Goal: Transaction & Acquisition: Purchase product/service

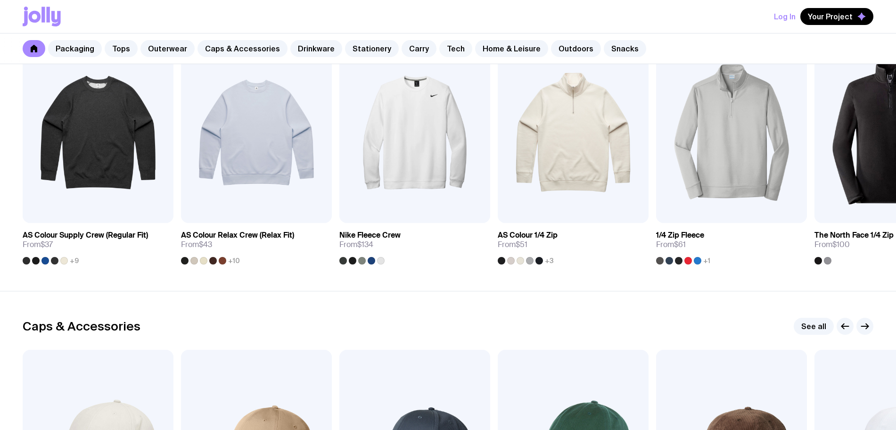
drag, startPoint x: 0, startPoint y: 0, endPoint x: 444, endPoint y: 48, distance: 446.8
click at [444, 48] on link "Tech" at bounding box center [455, 48] width 33 height 17
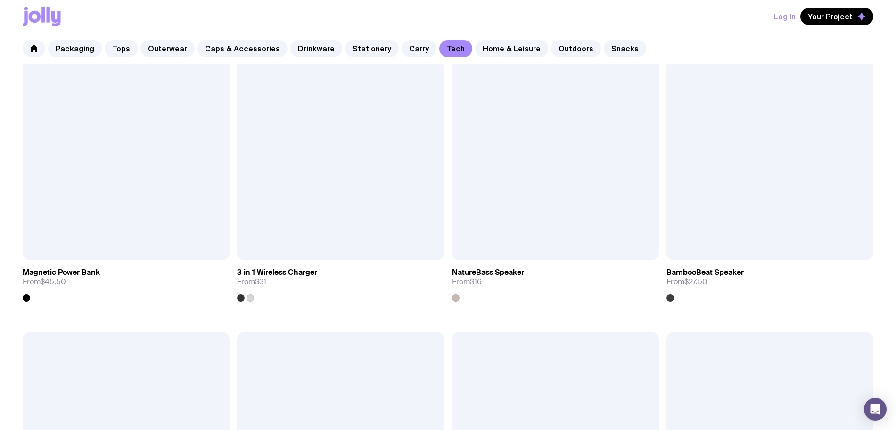
scroll to position [882, 0]
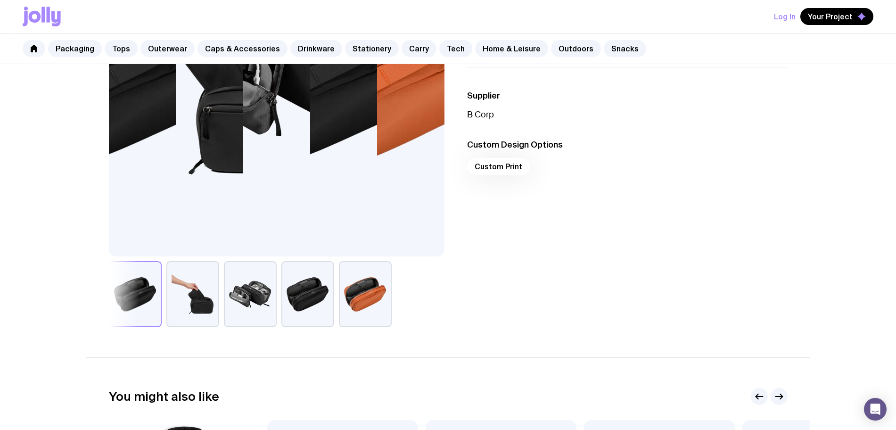
scroll to position [236, 0]
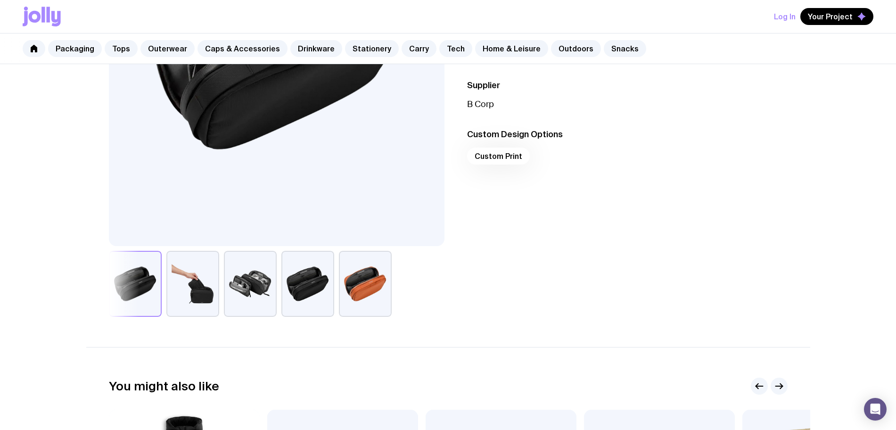
click at [307, 281] on button "button" at bounding box center [307, 284] width 53 height 66
click at [203, 297] on button "button" at bounding box center [192, 284] width 53 height 66
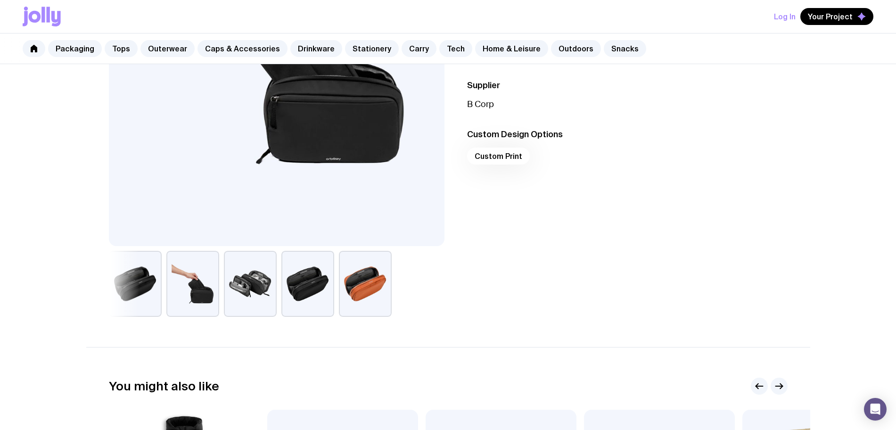
click at [138, 277] on button "button" at bounding box center [135, 284] width 53 height 66
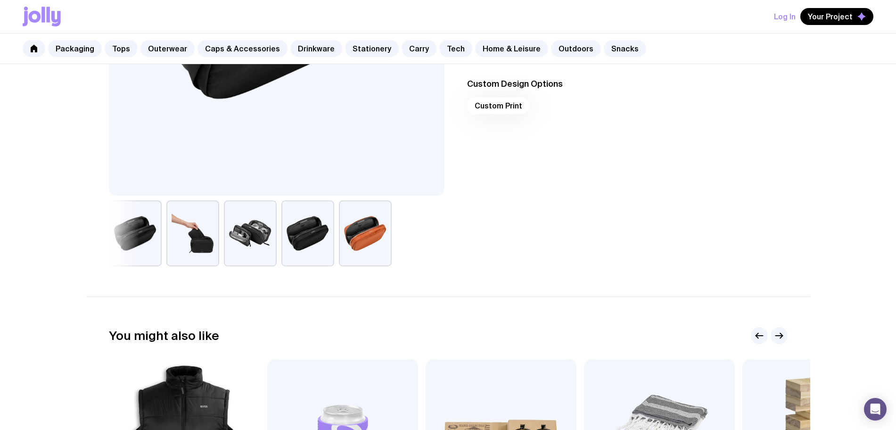
scroll to position [354, 0]
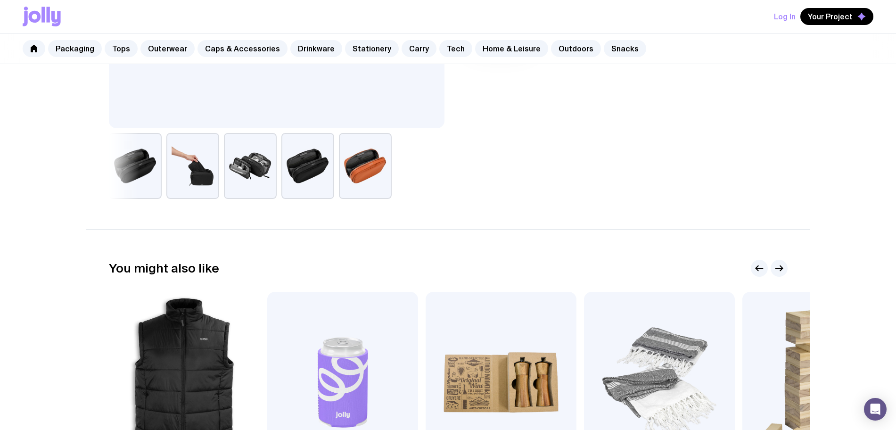
click at [331, 175] on button "button" at bounding box center [307, 166] width 53 height 66
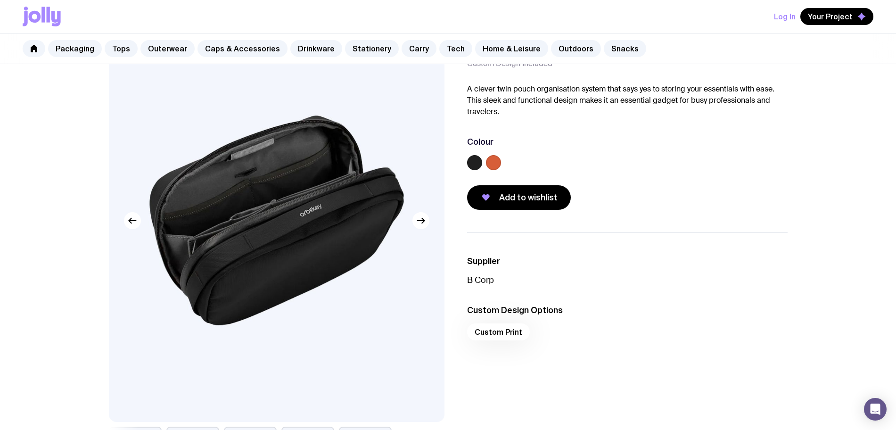
scroll to position [59, 0]
